Goal: Check status

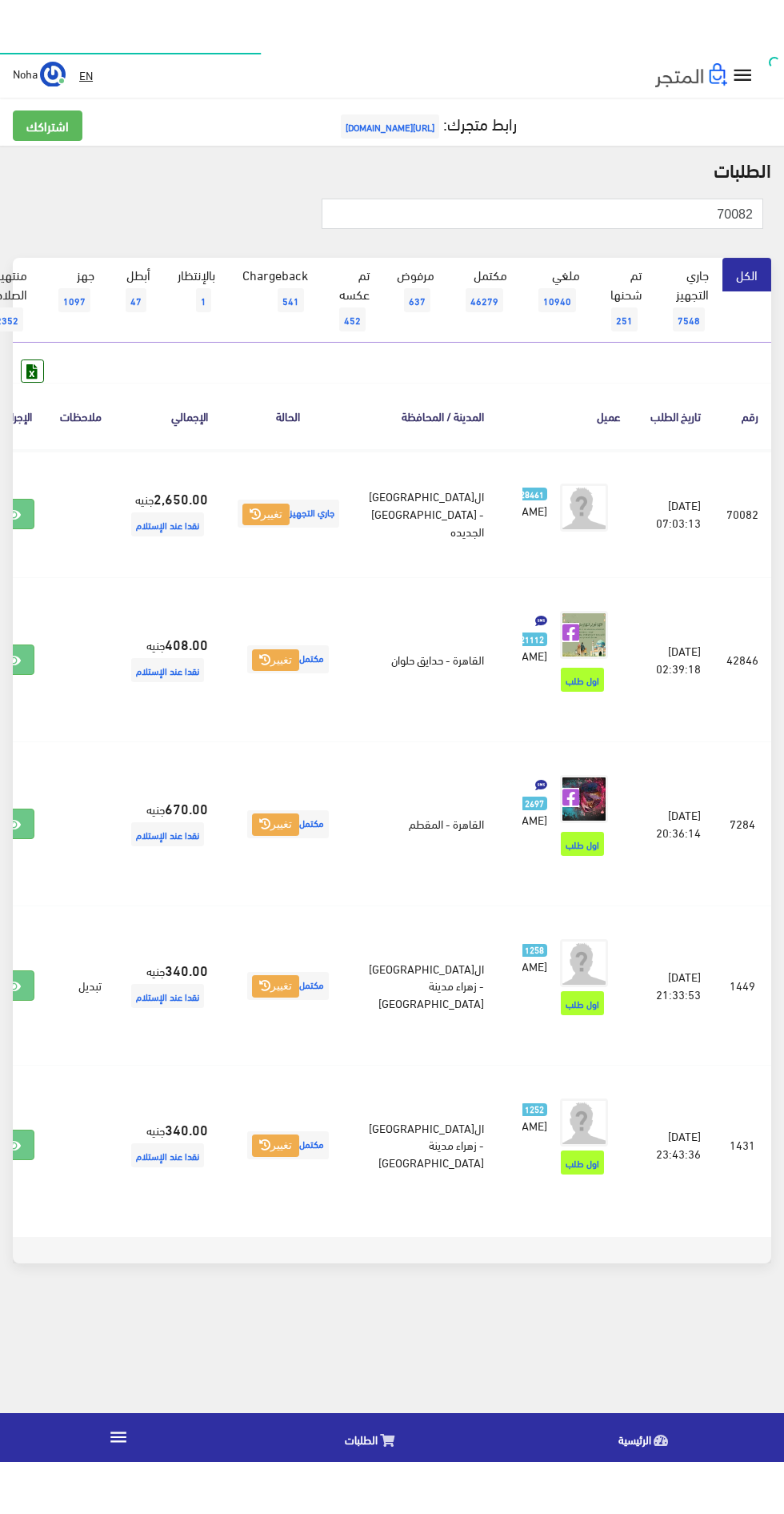
scroll to position [0, -42]
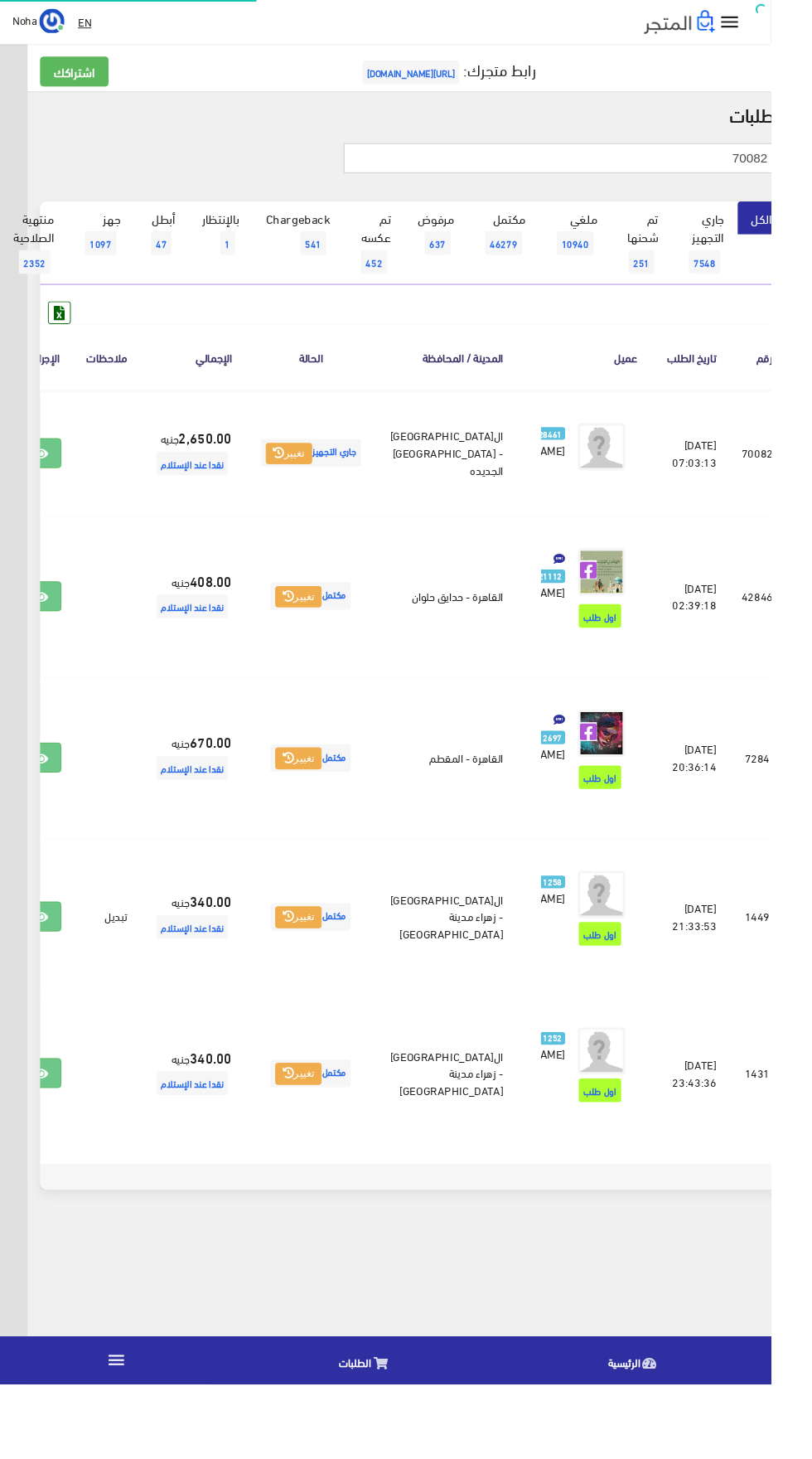
click at [533, 165] on input "70082" at bounding box center [590, 166] width 458 height 31
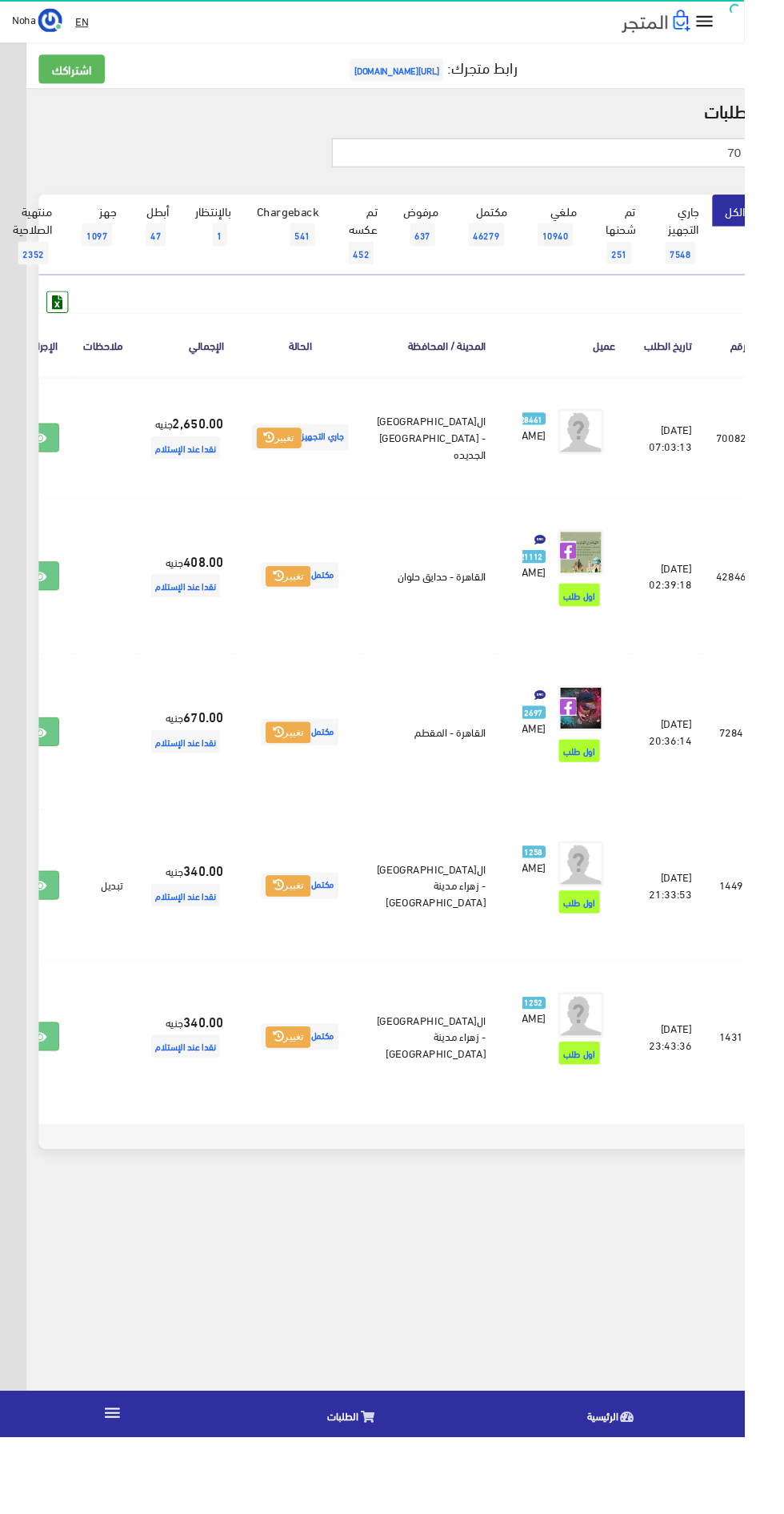
type input "7"
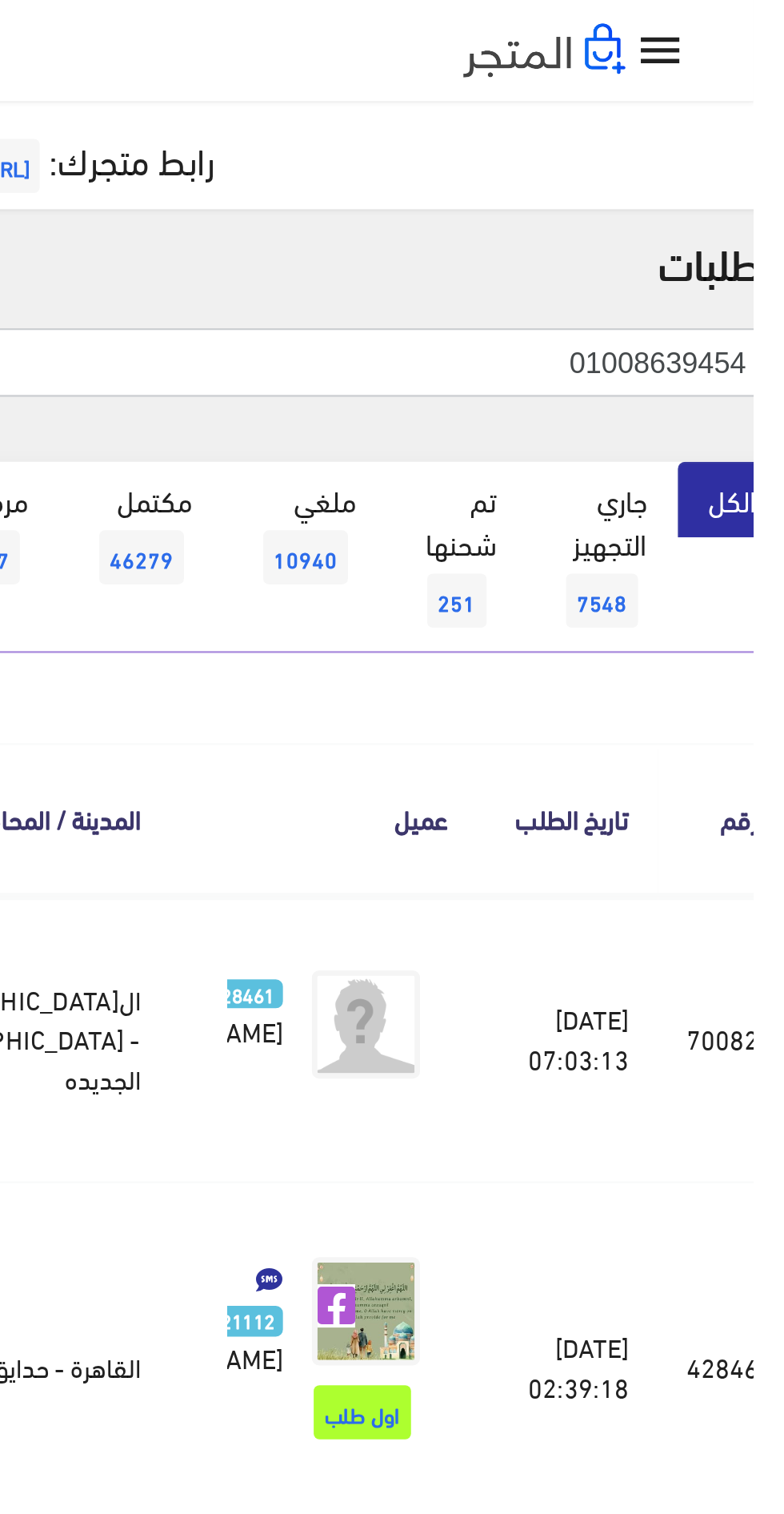
type input "01008639454"
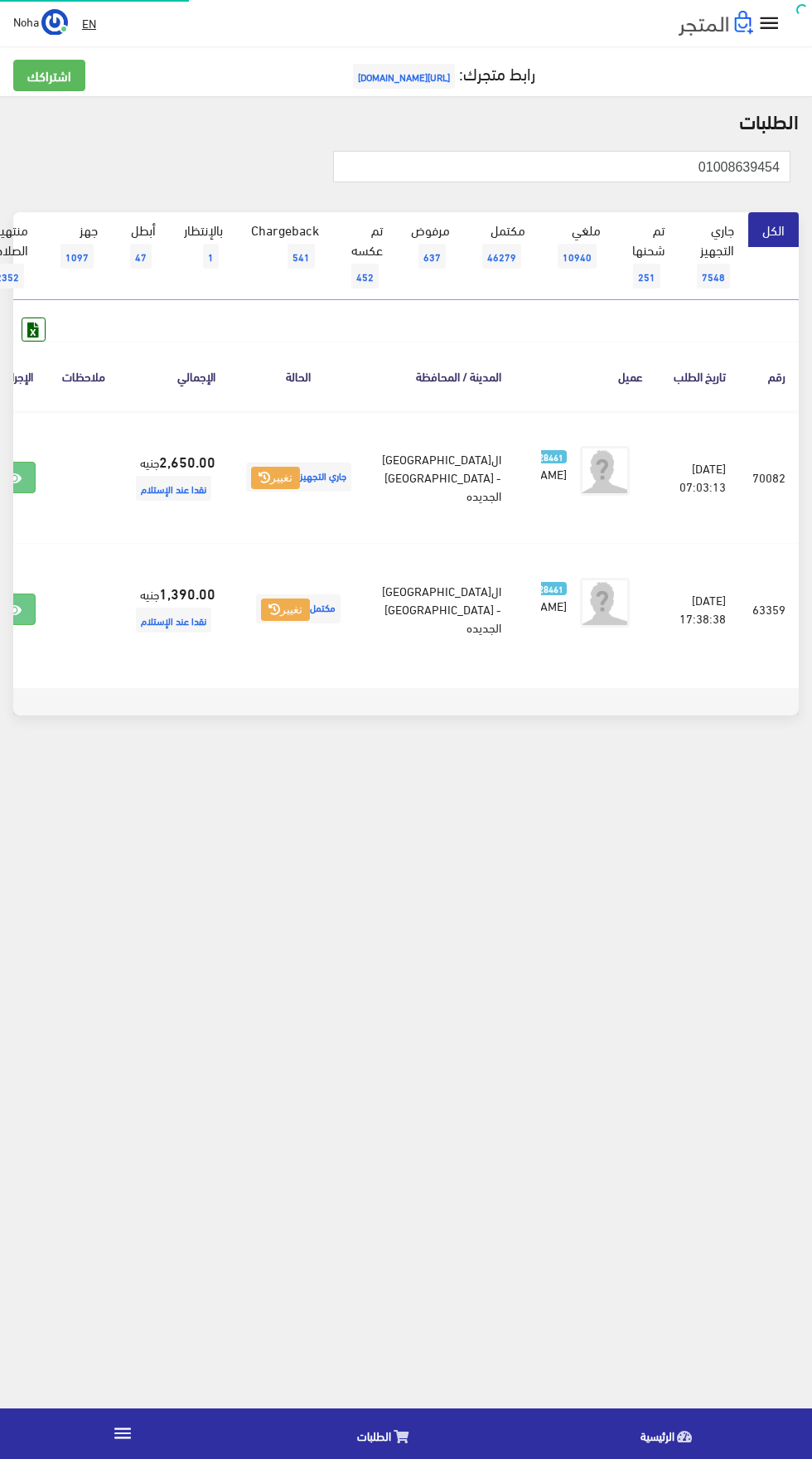
scroll to position [0, -43]
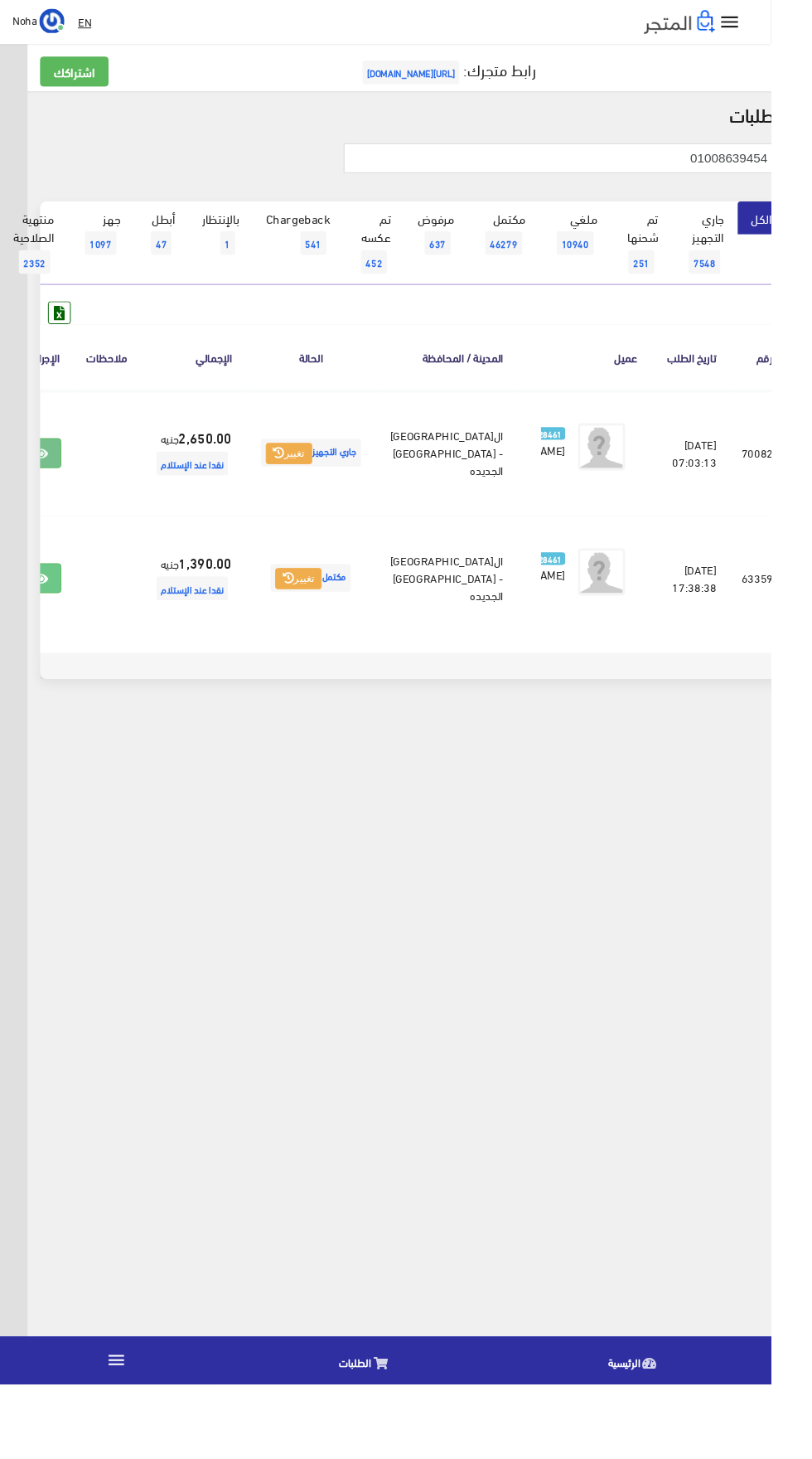
click at [51, 485] on icon at bounding box center [43, 479] width 15 height 14
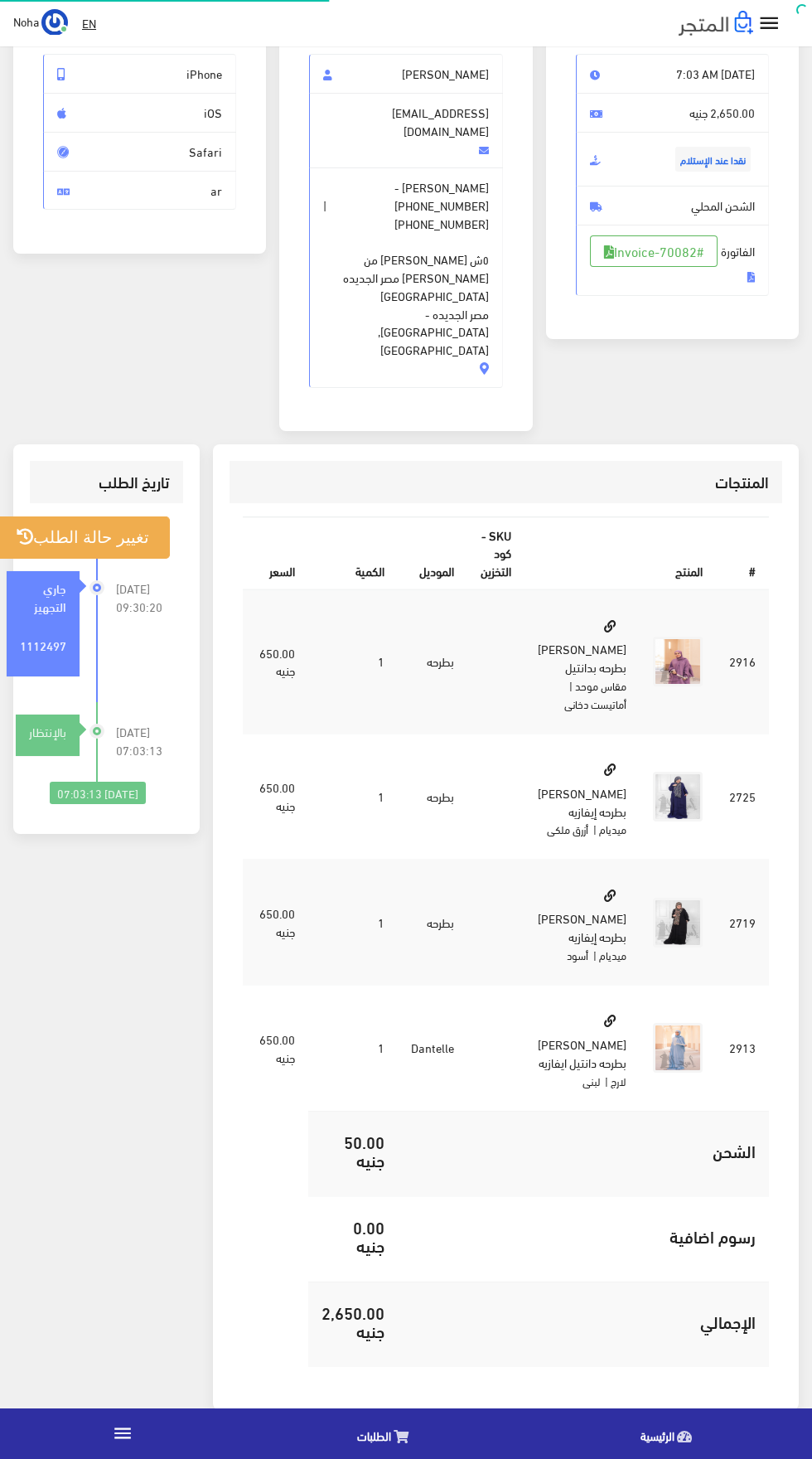
scroll to position [305, 0]
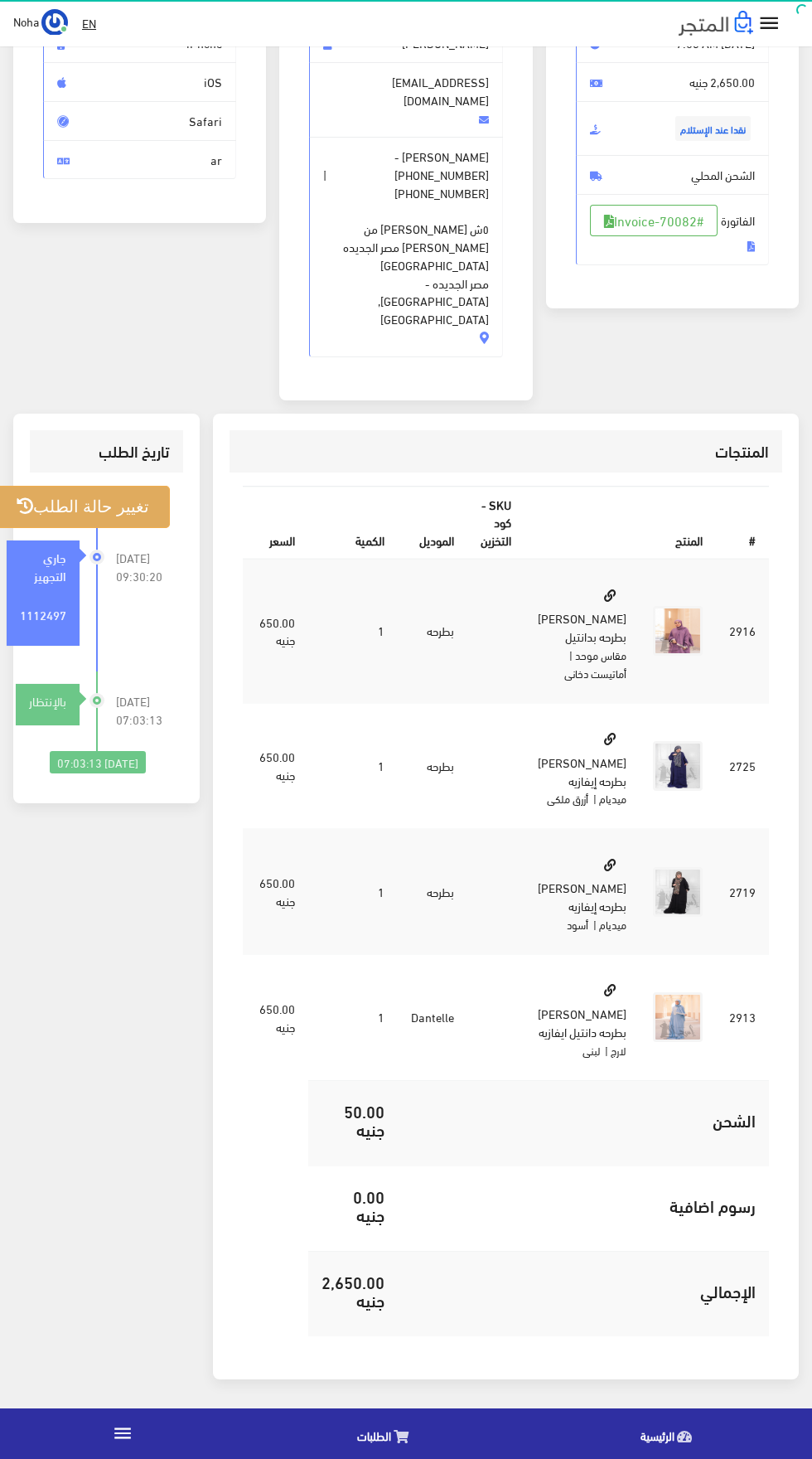
click at [80, 485] on button "تغيير حالة الطلب" at bounding box center [83, 507] width 174 height 42
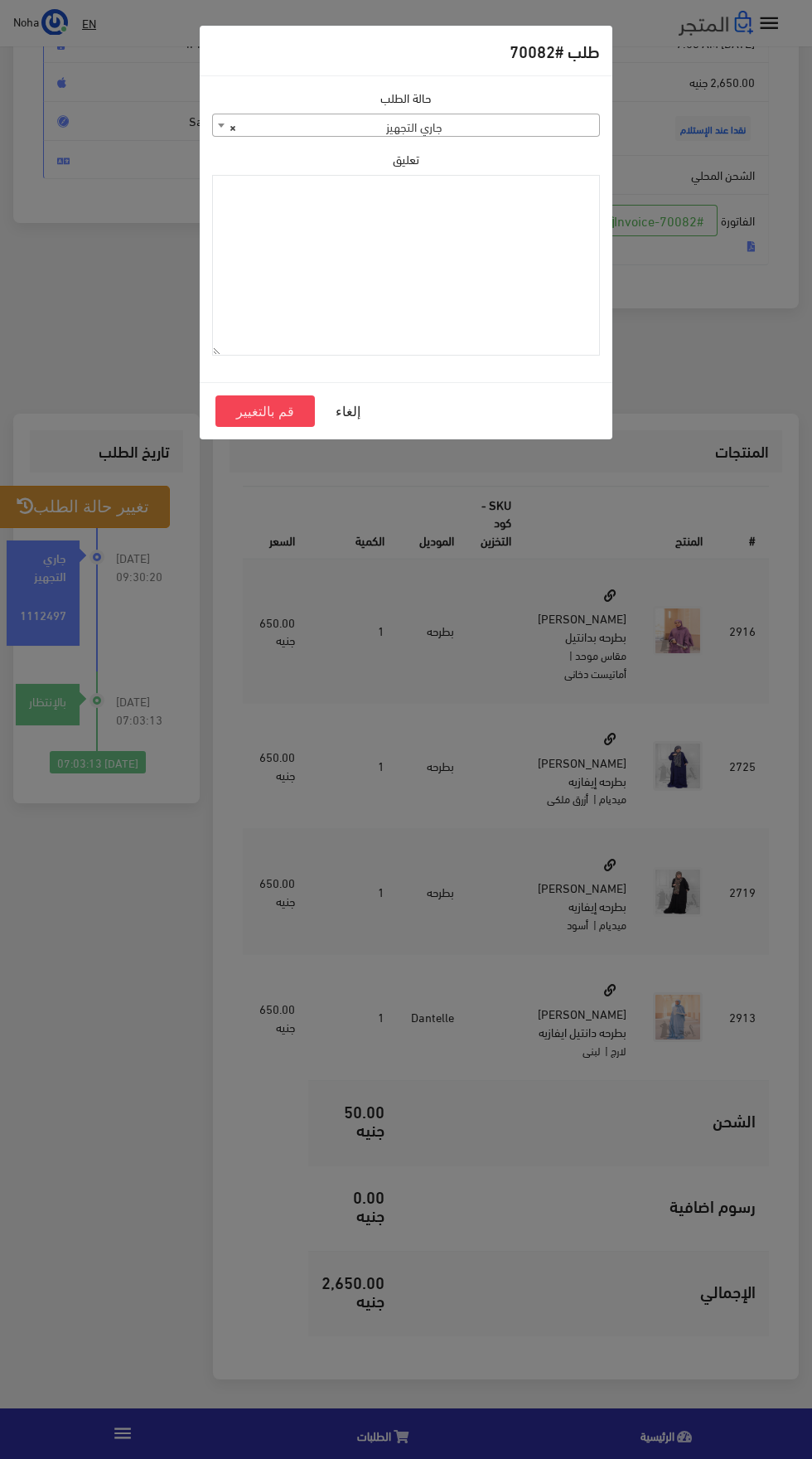
click at [376, 128] on span "× جاري التجهيز" at bounding box center [406, 125] width 387 height 23
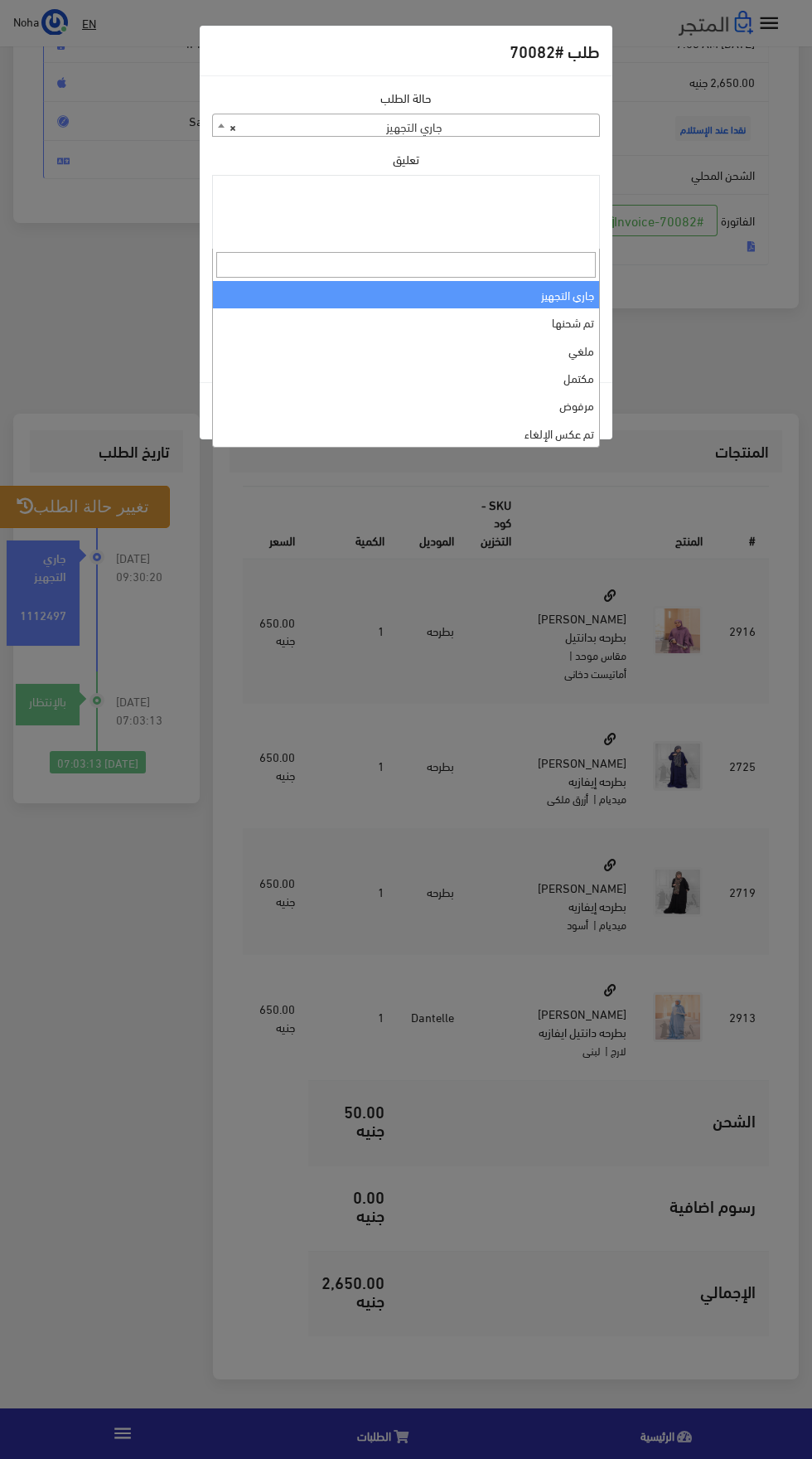
scroll to position [197, 0]
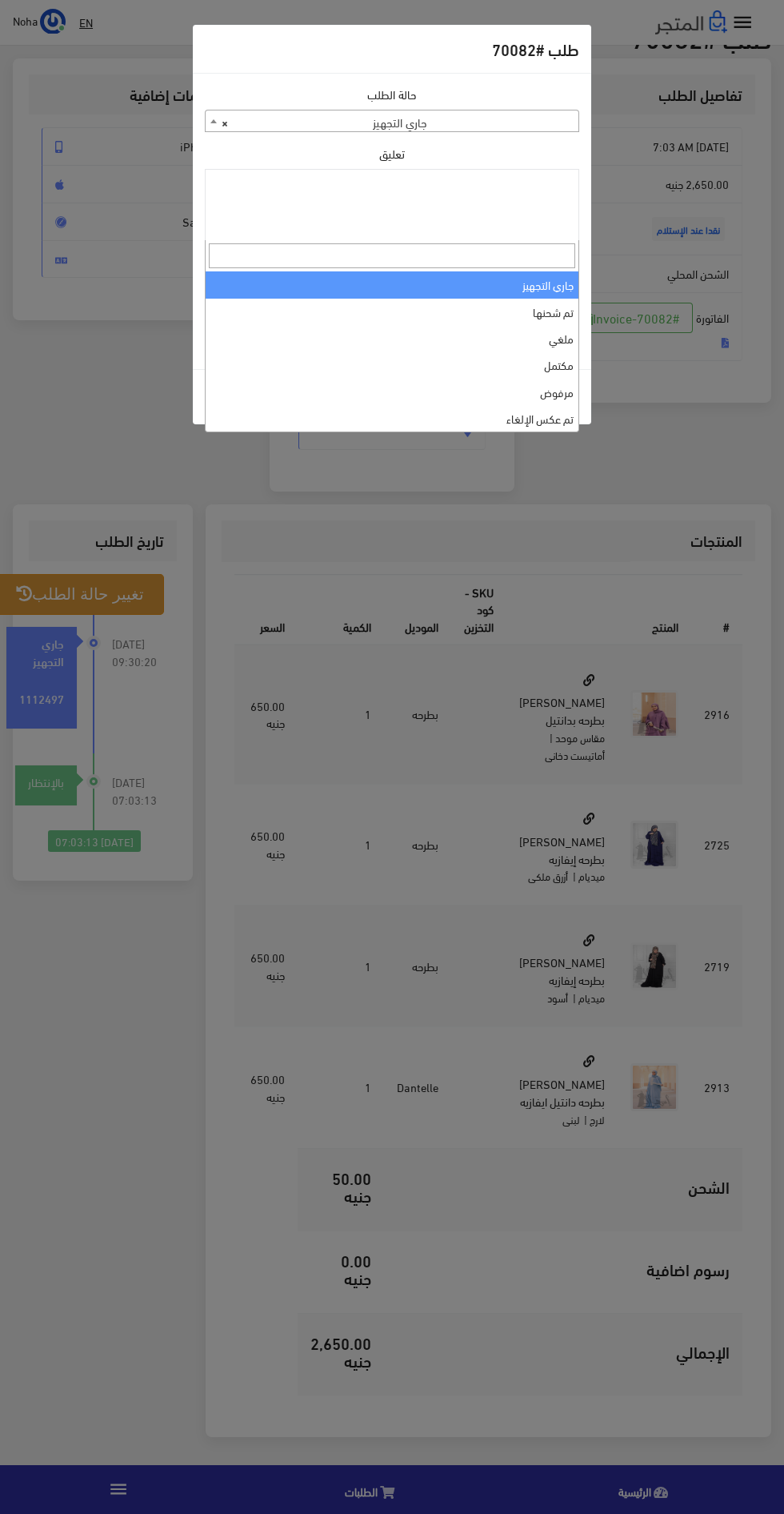
select select "4"
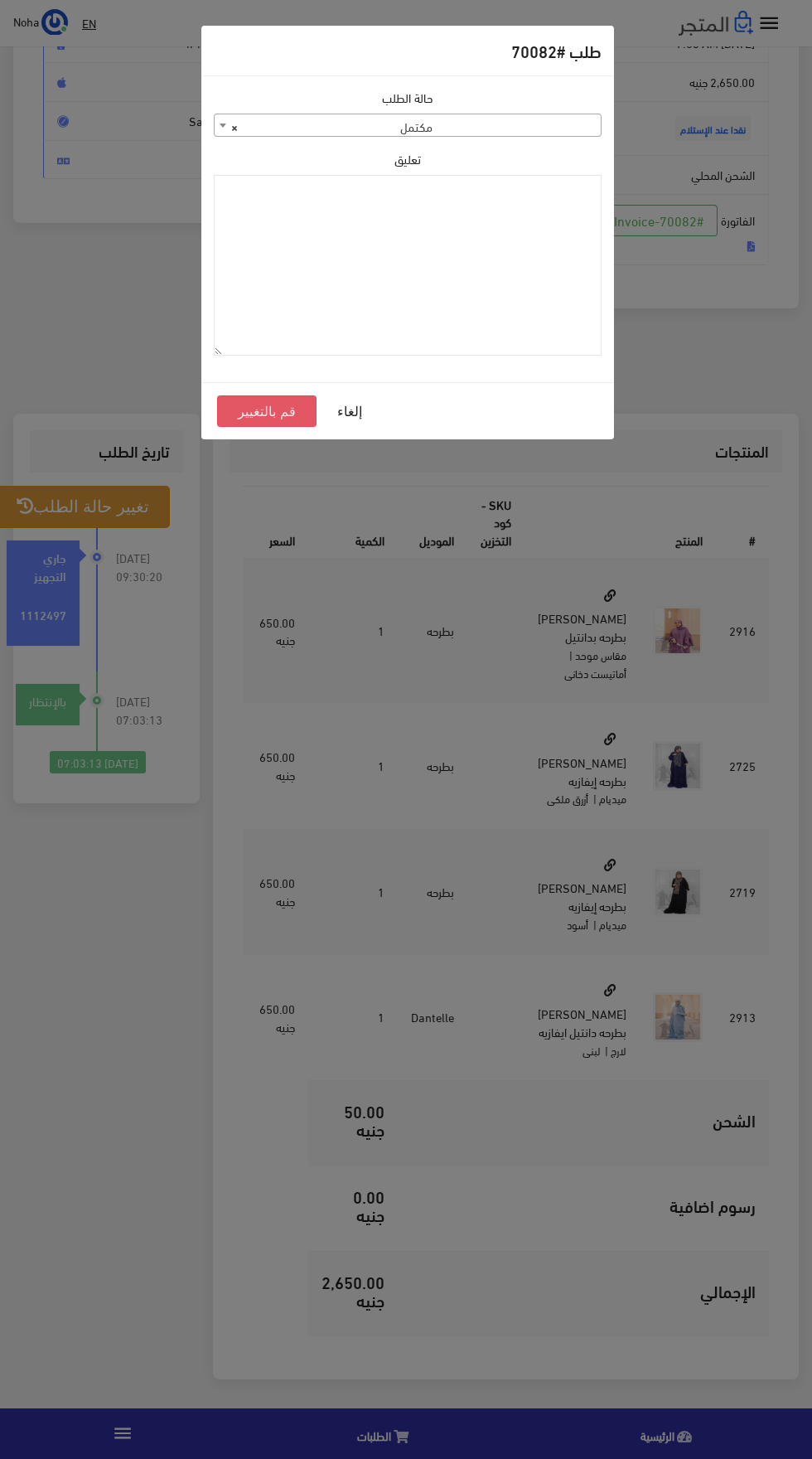
click at [258, 403] on button "قم بالتغيير" at bounding box center [267, 410] width 100 height 31
